Goal: Check status: Check status

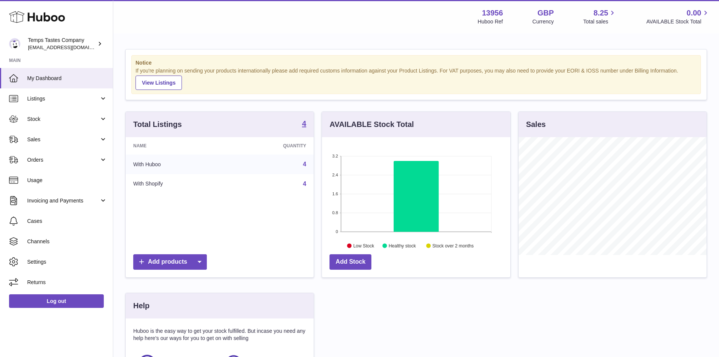
scroll to position [118, 188]
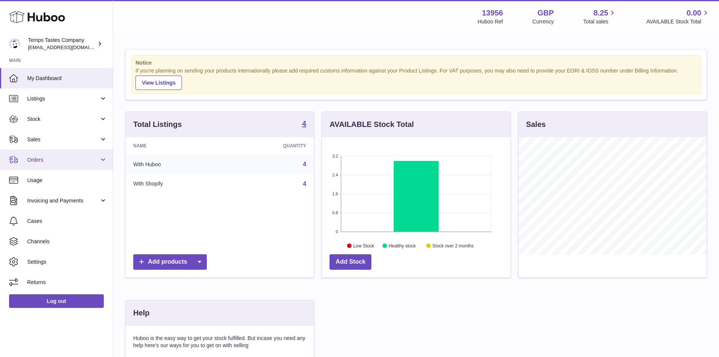
click at [45, 160] on span "Orders" at bounding box center [63, 159] width 72 height 7
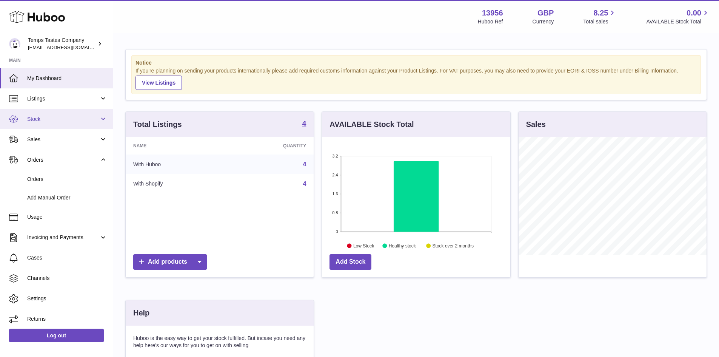
click at [44, 120] on span "Stock" at bounding box center [63, 119] width 72 height 7
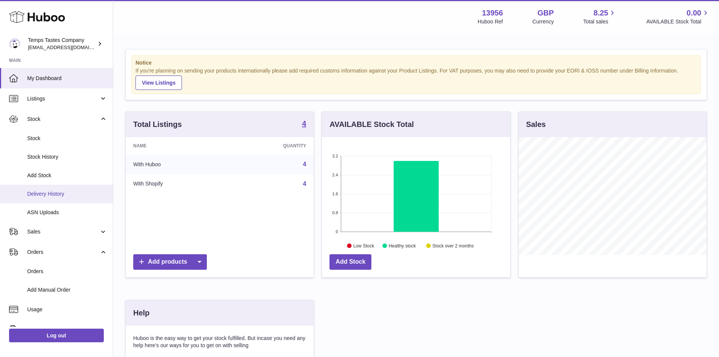
click at [60, 194] on span "Delivery History" at bounding box center [67, 193] width 80 height 7
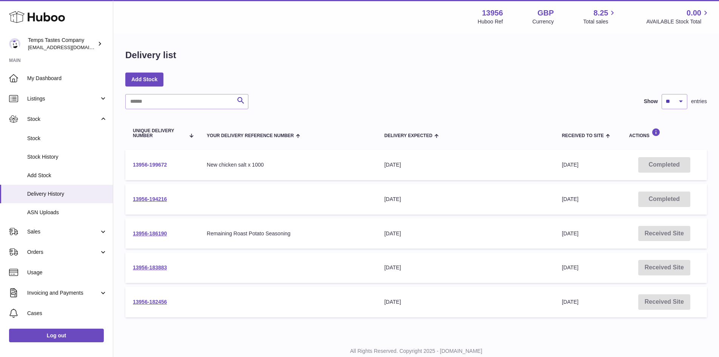
click at [158, 164] on link "13956-199672" at bounding box center [150, 165] width 34 height 6
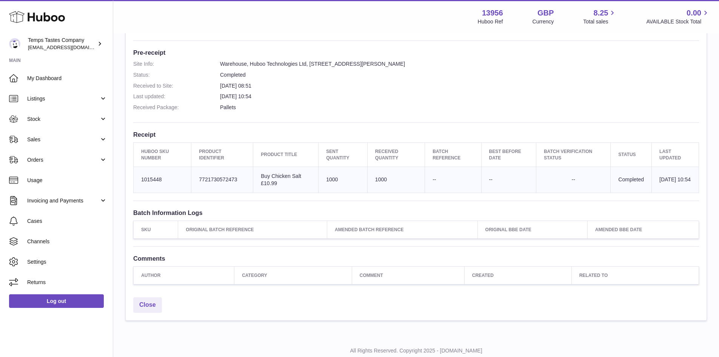
scroll to position [211, 0]
